Goal: Register for event/course

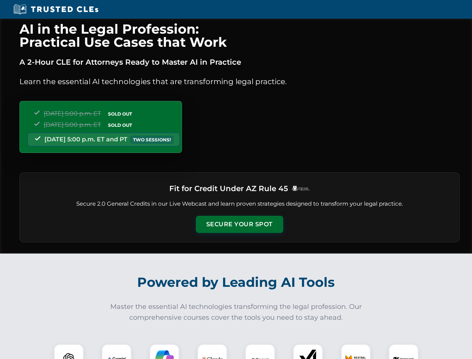
click at [239, 224] on button "Secure Your Spot" at bounding box center [240, 224] width 88 height 17
click at [69, 352] on img at bounding box center [69, 359] width 22 height 22
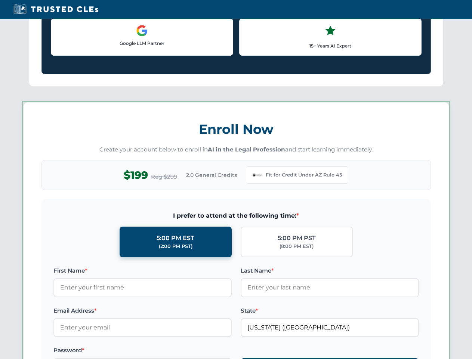
click at [165, 352] on label "Password *" at bounding box center [142, 350] width 178 height 9
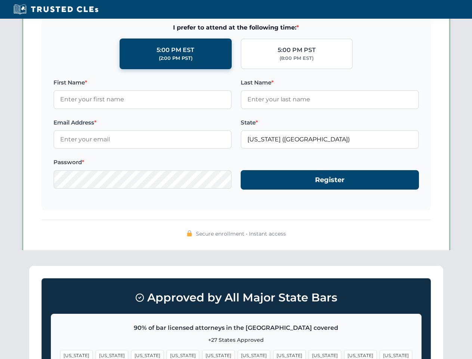
click at [344, 352] on span "[US_STATE]" at bounding box center [360, 355] width 33 height 11
